Goal: Transaction & Acquisition: Purchase product/service

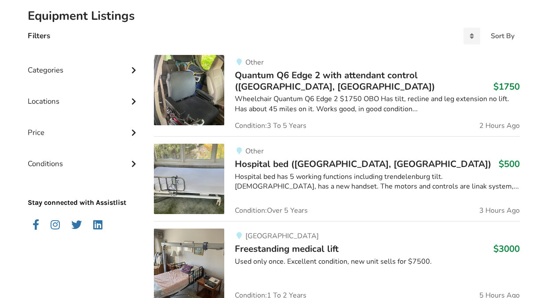
scroll to position [198, 0]
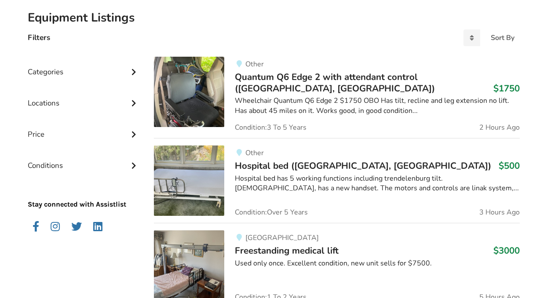
click at [58, 70] on div "Categories" at bounding box center [84, 65] width 113 height 31
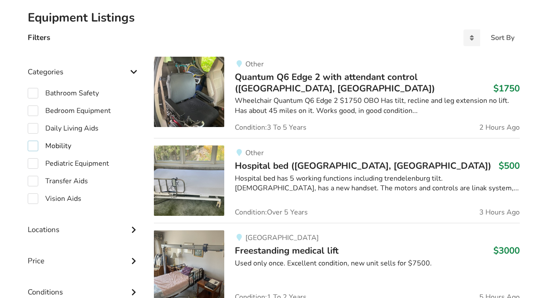
click at [33, 142] on label "Mobility" at bounding box center [50, 146] width 44 height 11
checkbox input "true"
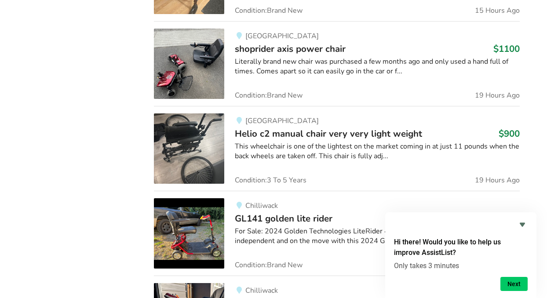
scroll to position [744, 0]
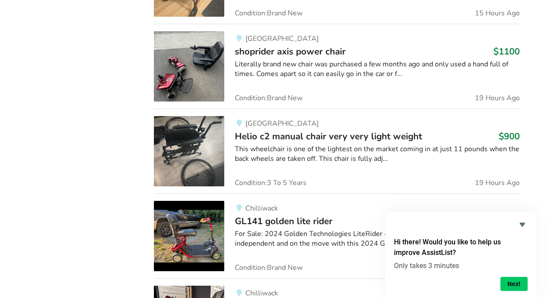
click at [300, 122] on div "Maple Ridge Helio c2 manual chair very very light weight $900 This wheelchair i…" at bounding box center [371, 151] width 295 height 70
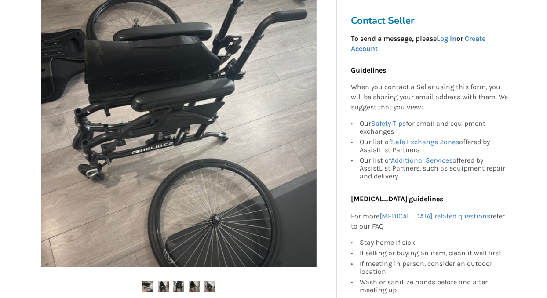
scroll to position [186, 0]
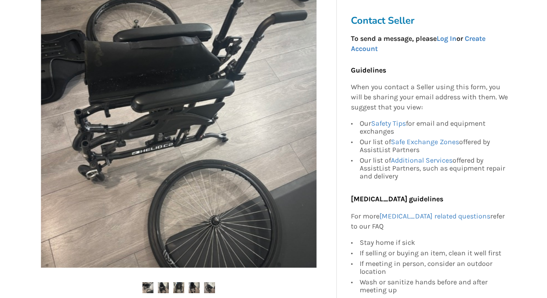
click at [150, 286] on img at bounding box center [147, 287] width 11 height 11
click at [163, 286] on img at bounding box center [163, 287] width 11 height 11
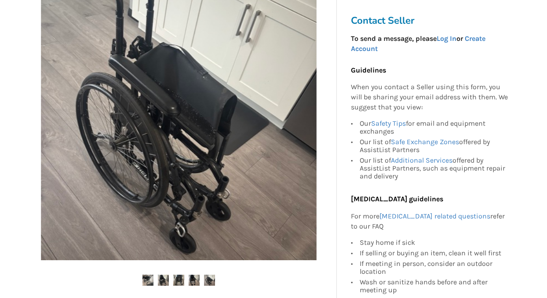
scroll to position [193, 0]
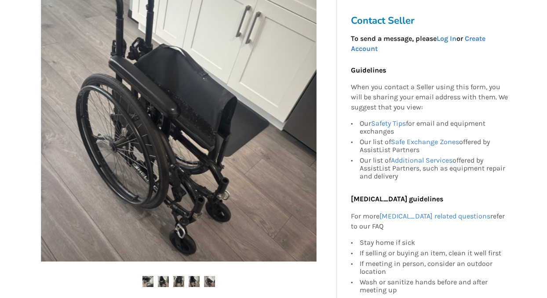
click at [208, 279] on img at bounding box center [209, 281] width 11 height 11
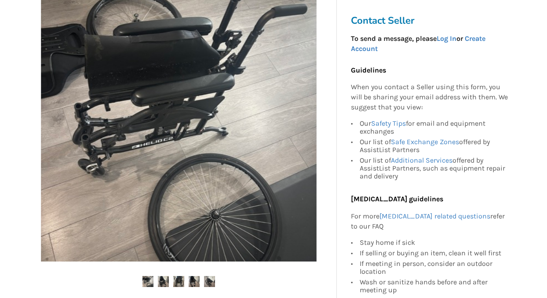
click at [177, 281] on img at bounding box center [178, 281] width 11 height 11
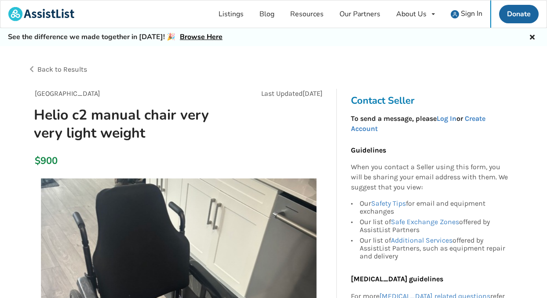
scroll to position [0, 0]
click at [76, 66] on span "Back to Results" at bounding box center [62, 69] width 50 height 8
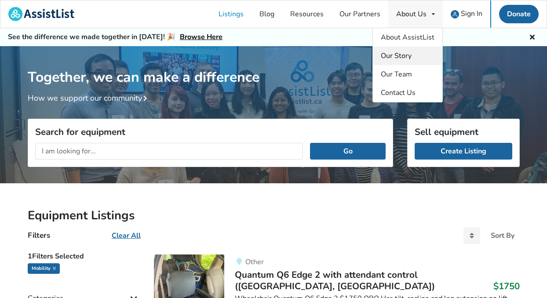
click at [406, 64] on link "Our Story" at bounding box center [407, 56] width 69 height 18
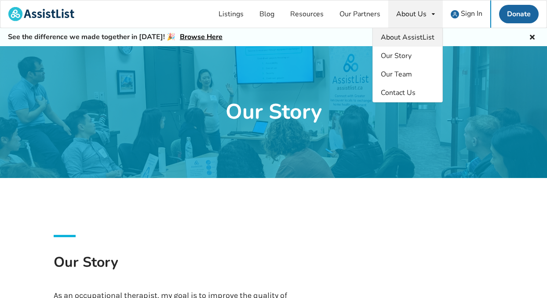
click at [419, 39] on span "About AssistList" at bounding box center [408, 38] width 54 height 10
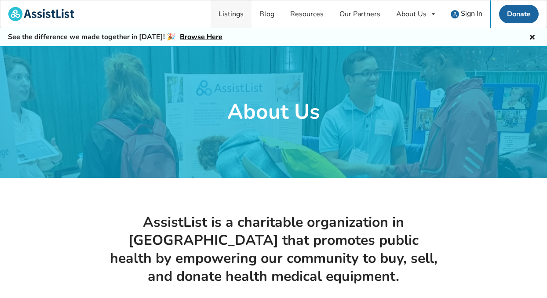
click at [238, 13] on link "Listings" at bounding box center [231, 13] width 41 height 27
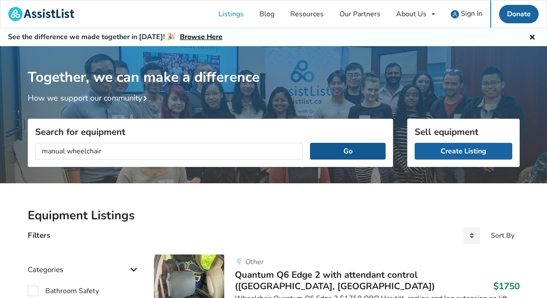
type input "manual wheelchair"
click at [371, 151] on button "Go" at bounding box center [347, 151] width 75 height 17
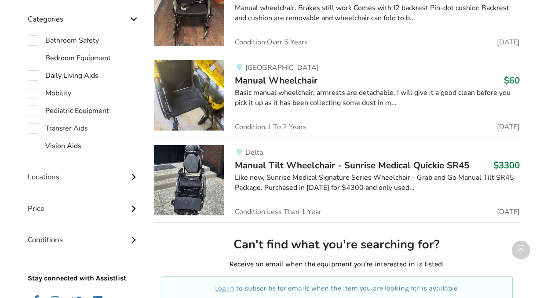
scroll to position [280, 0]
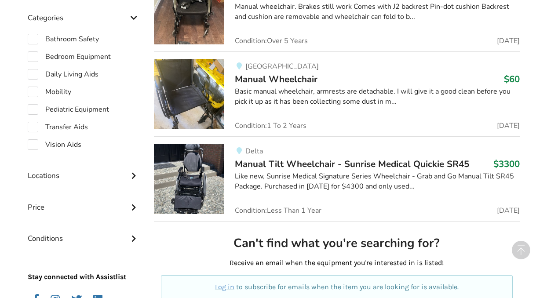
click at [131, 171] on icon at bounding box center [133, 174] width 9 height 7
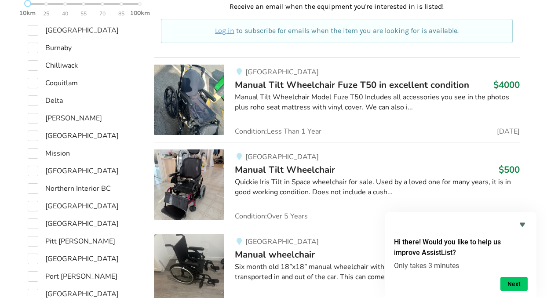
scroll to position [543, 0]
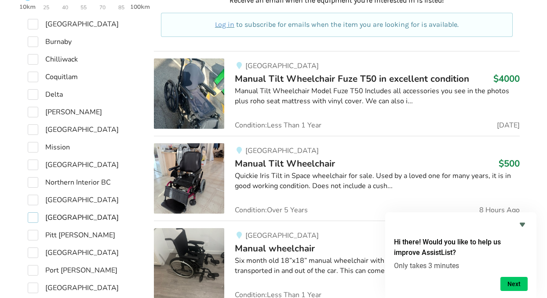
click at [34, 215] on label "[GEOGRAPHIC_DATA]" at bounding box center [73, 217] width 91 height 11
checkbox input "true"
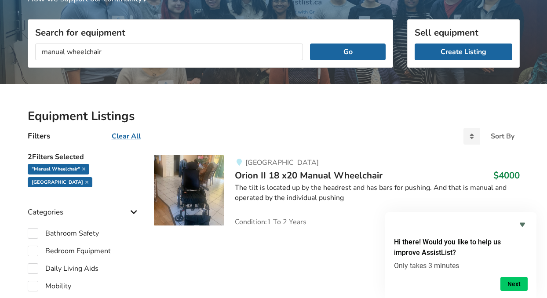
scroll to position [99, 0]
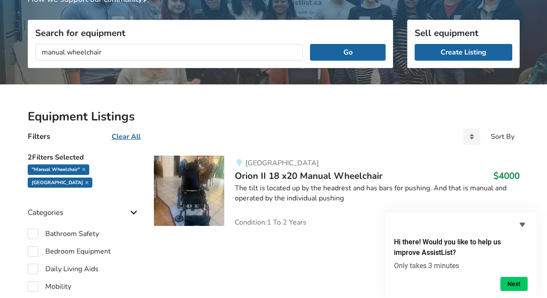
click at [317, 175] on span "Orion II 18 x20 Manual Wheelchair" at bounding box center [309, 176] width 148 height 12
